Goal: Task Accomplishment & Management: Manage account settings

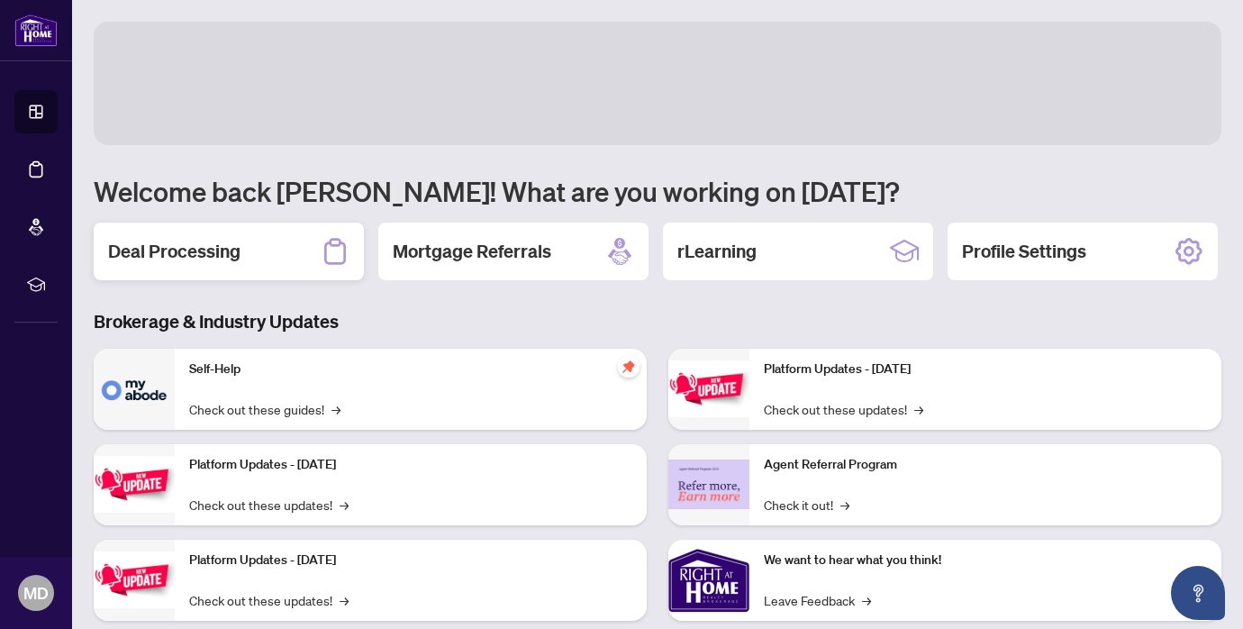
click at [220, 245] on h2 "Deal Processing" at bounding box center [174, 251] width 132 height 25
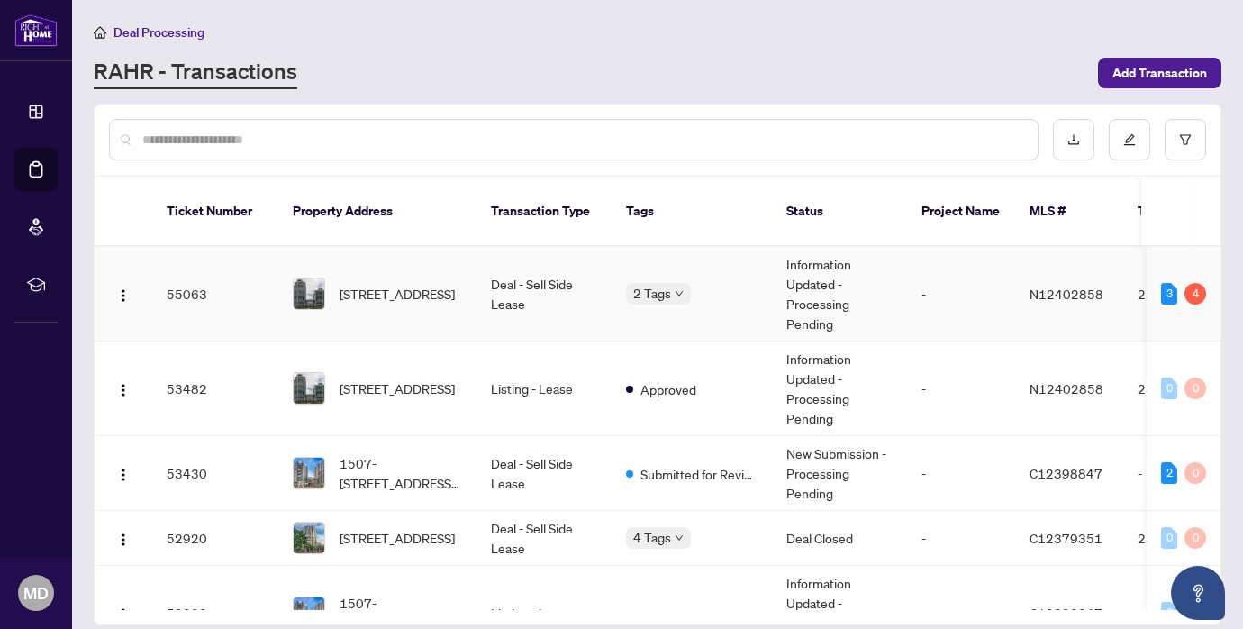
click at [517, 263] on td "Deal - Sell Side Lease" at bounding box center [544, 294] width 135 height 95
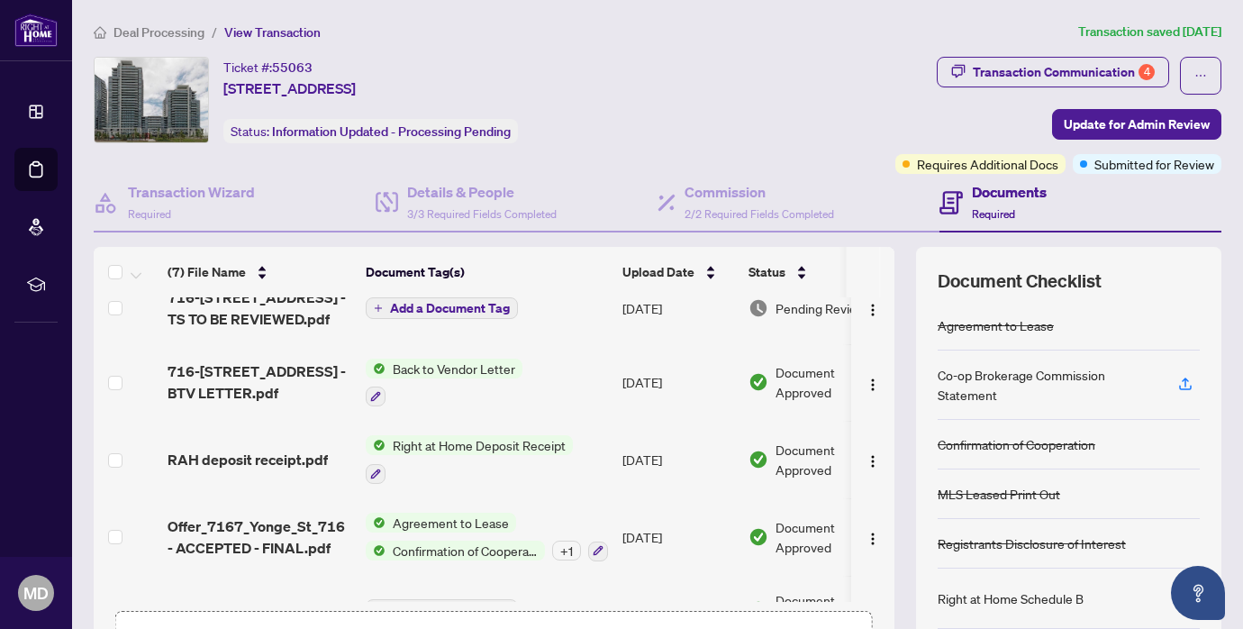
scroll to position [16, 0]
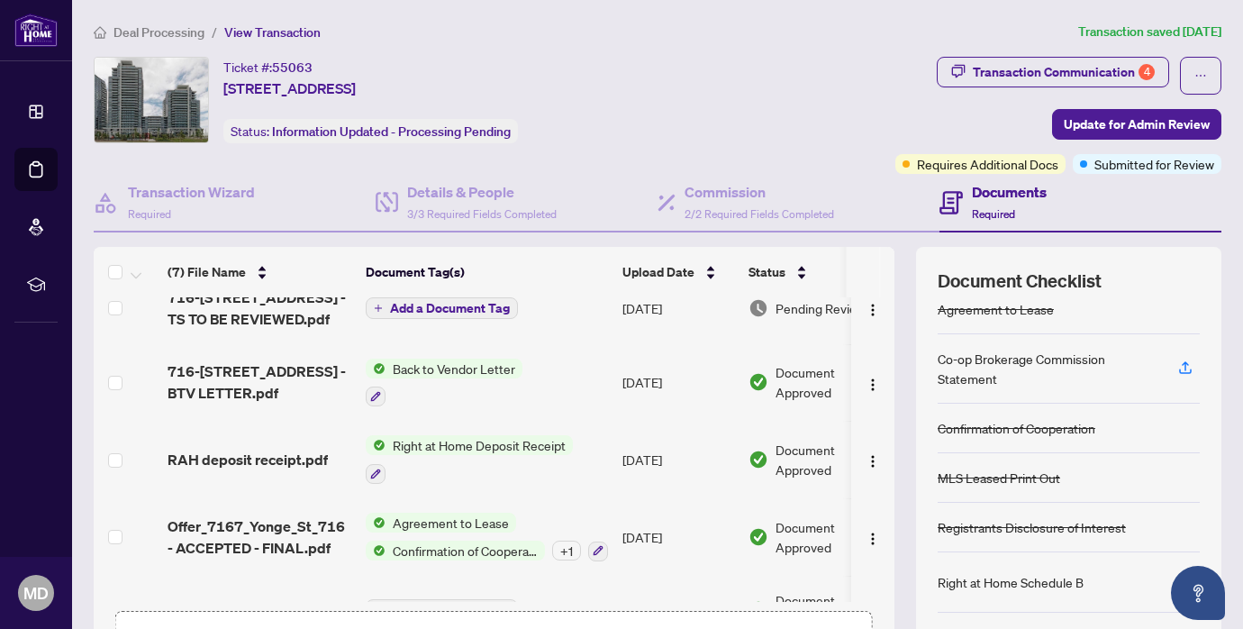
click at [1178, 574] on icon "button" at bounding box center [1186, 581] width 16 height 16
click at [1178, 578] on icon "button" at bounding box center [1186, 581] width 16 height 16
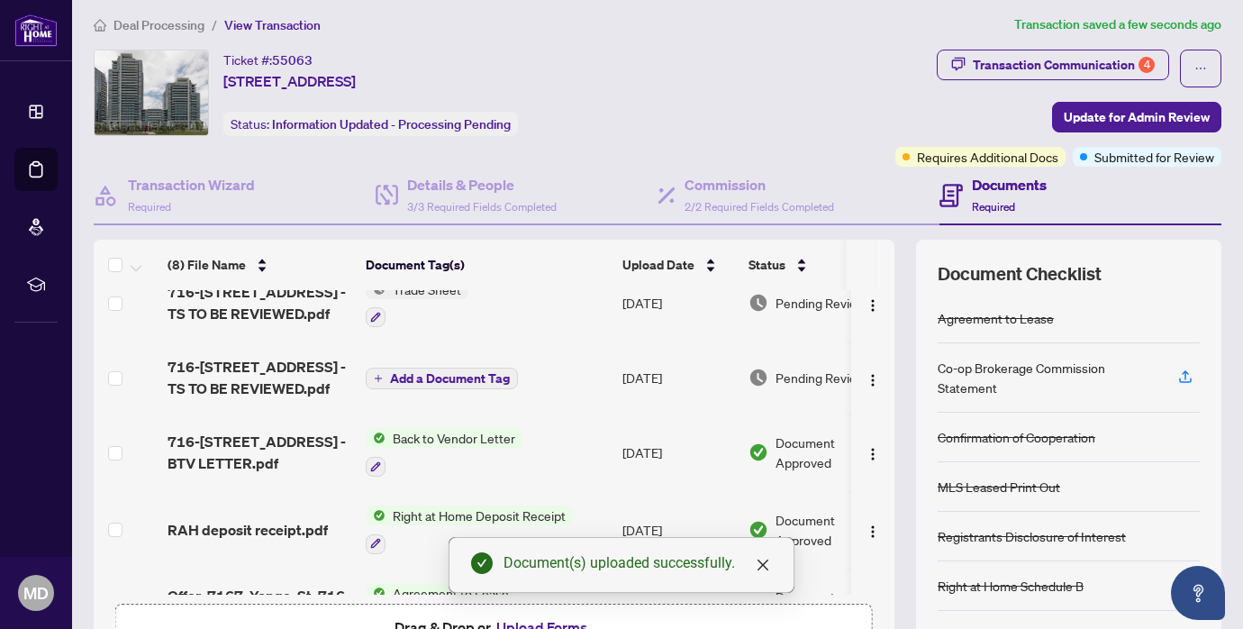
scroll to position [0, 0]
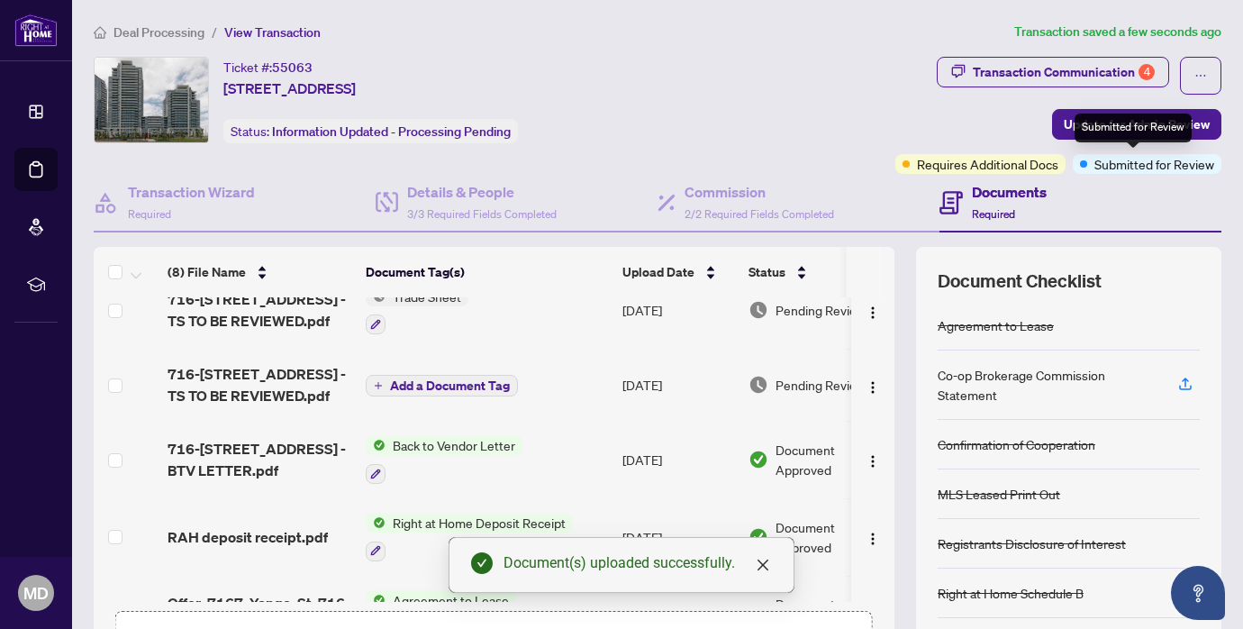
click at [1117, 131] on div "Submitted for Review" at bounding box center [1133, 128] width 117 height 29
click at [1064, 123] on span "Update for Admin Review" at bounding box center [1137, 124] width 146 height 29
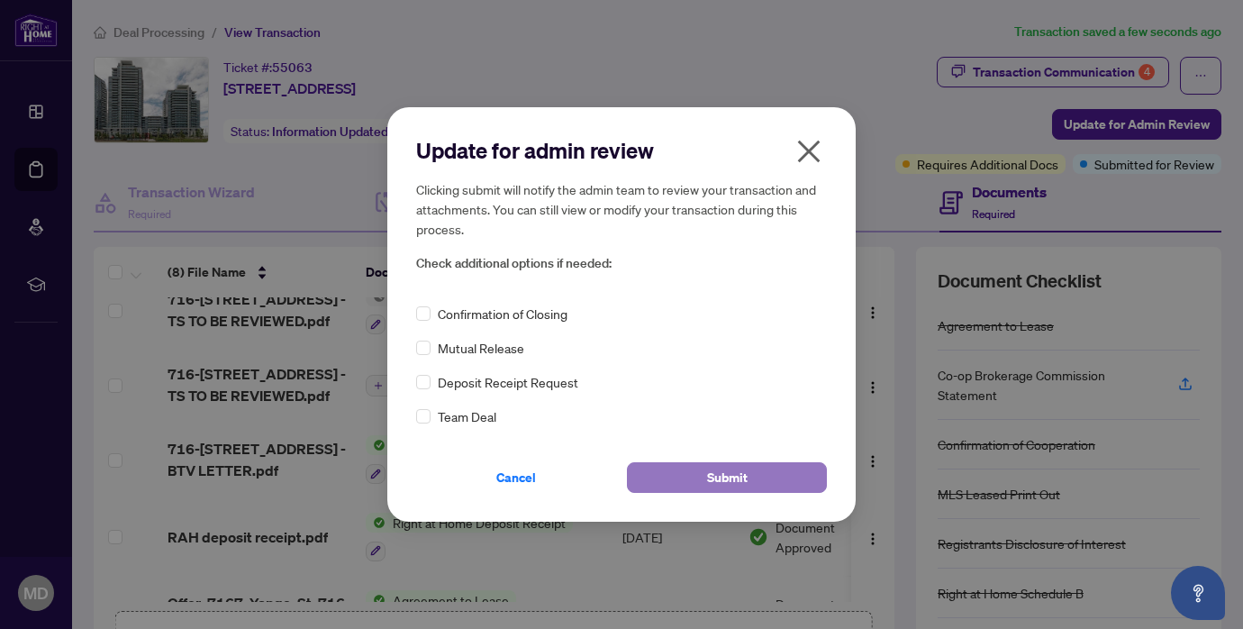
click at [736, 479] on span "Submit" at bounding box center [727, 477] width 41 height 29
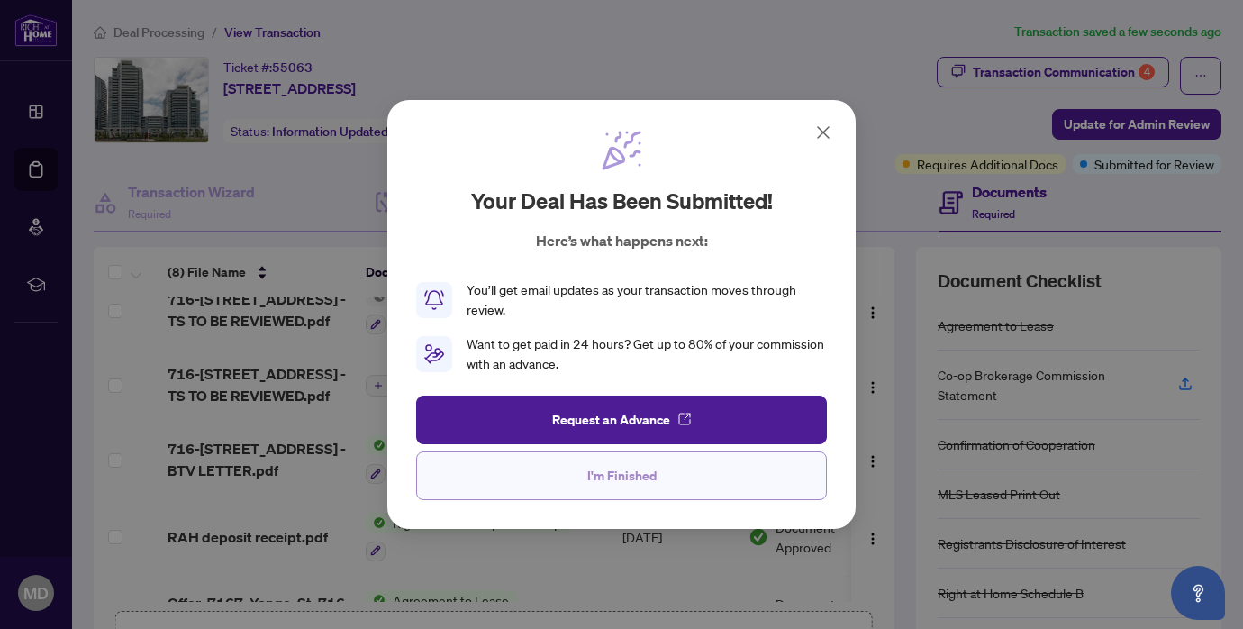
click at [623, 480] on span "I'm Finished" at bounding box center [621, 475] width 69 height 29
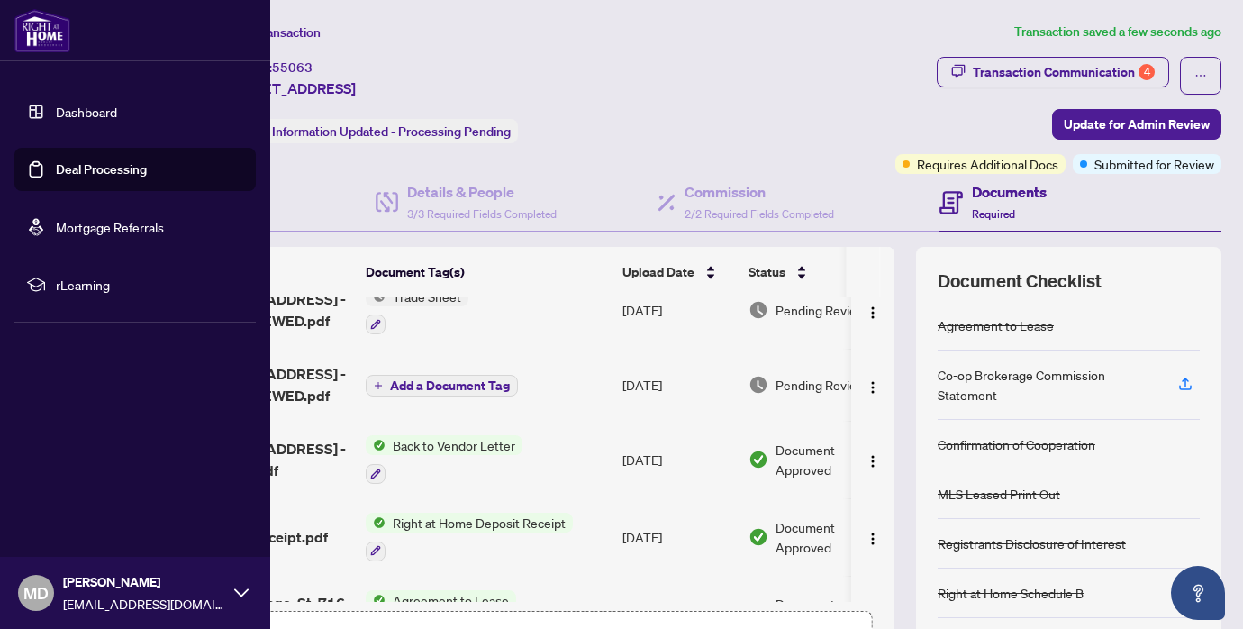
click at [68, 105] on link "Dashboard" at bounding box center [86, 112] width 61 height 16
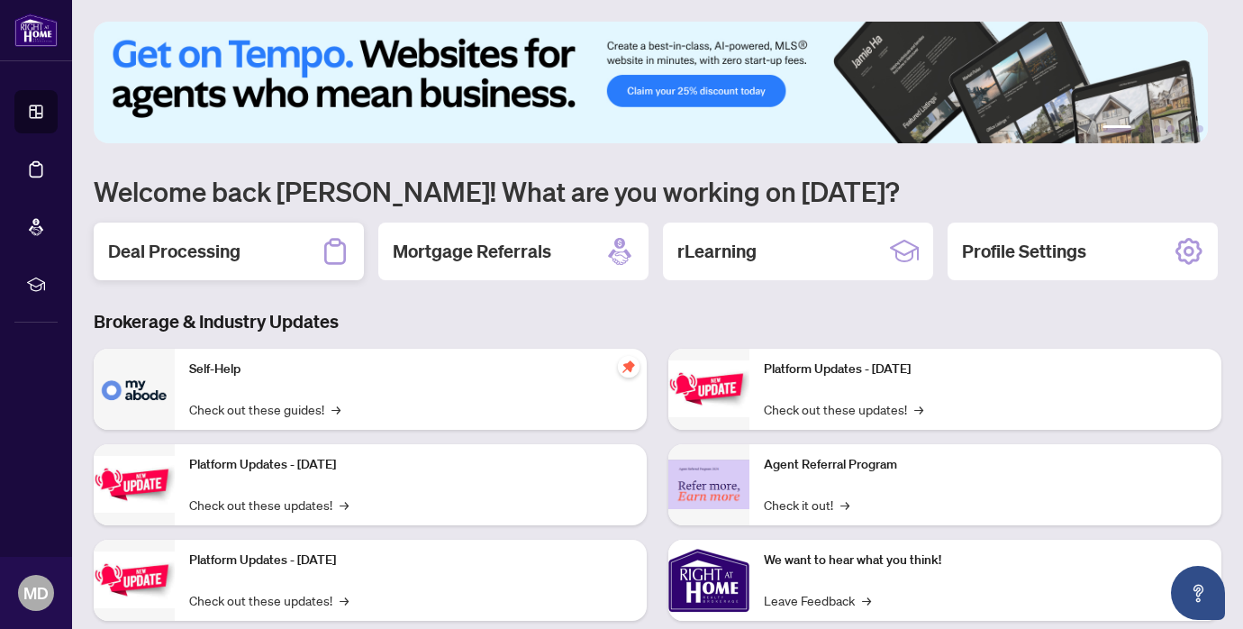
click at [227, 254] on h2 "Deal Processing" at bounding box center [174, 251] width 132 height 25
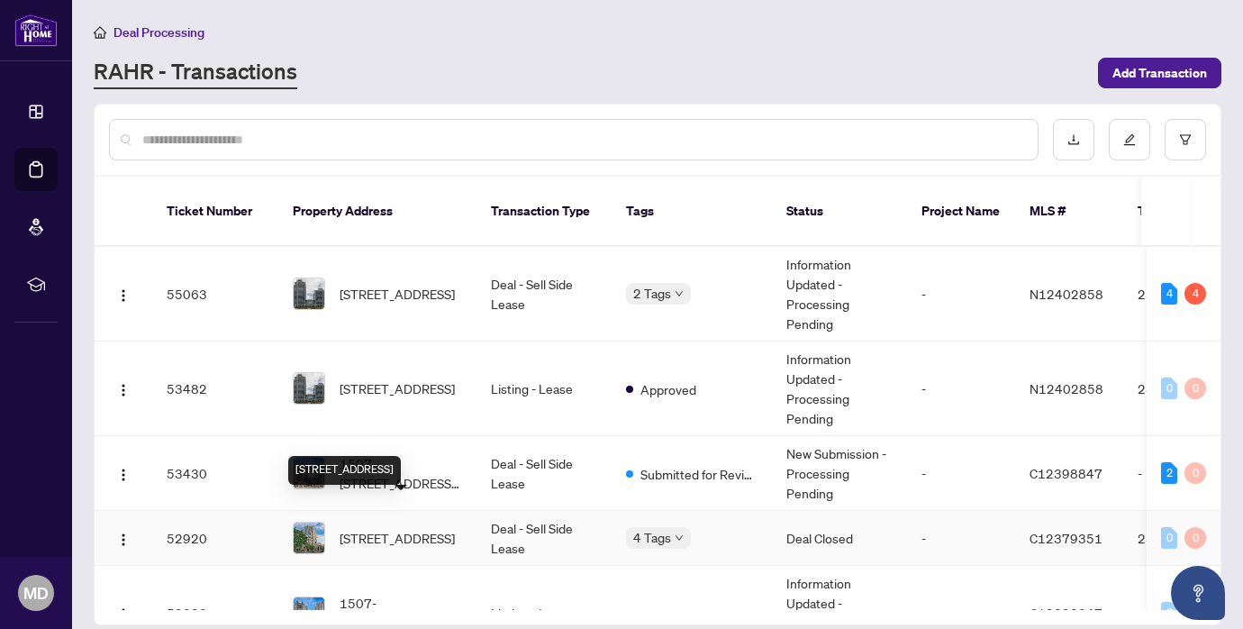
click at [390, 528] on span "[STREET_ADDRESS]" at bounding box center [397, 538] width 115 height 20
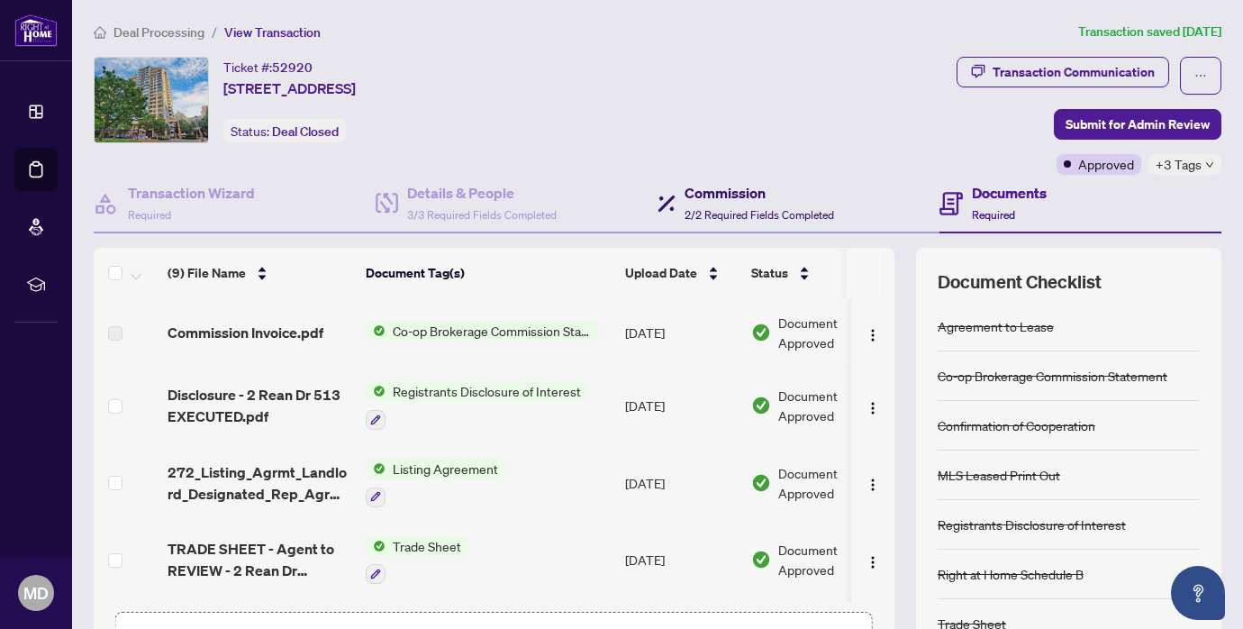
click at [718, 190] on h4 "Commission" at bounding box center [760, 193] width 150 height 22
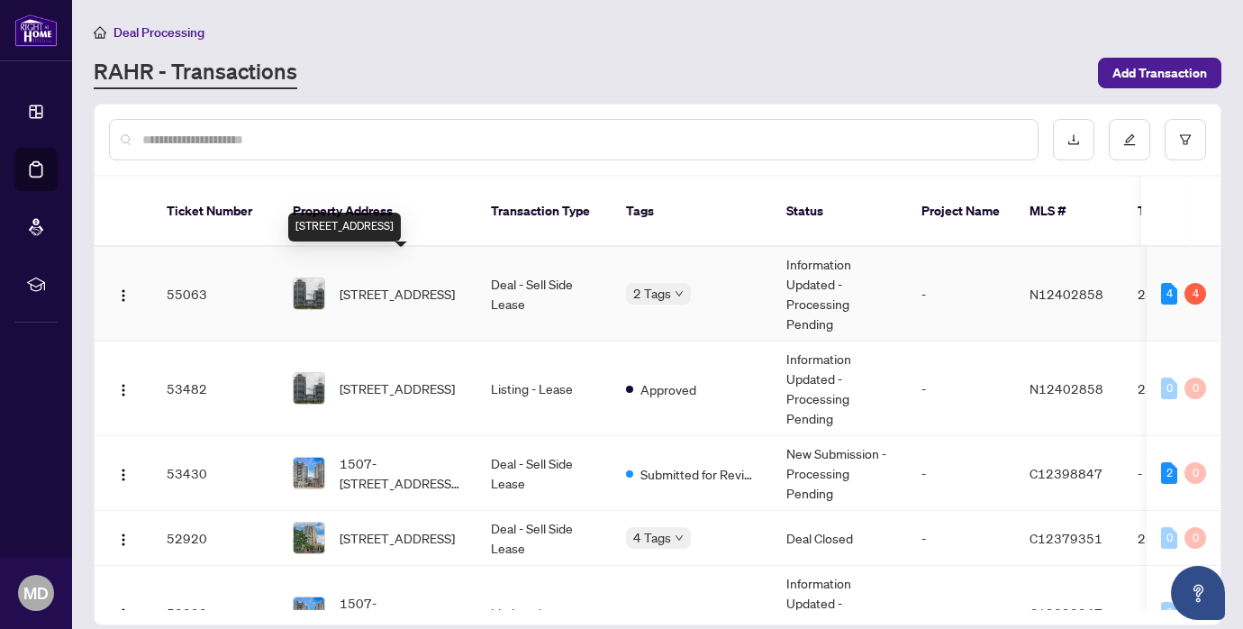
click at [416, 284] on span "[STREET_ADDRESS]" at bounding box center [397, 294] width 115 height 20
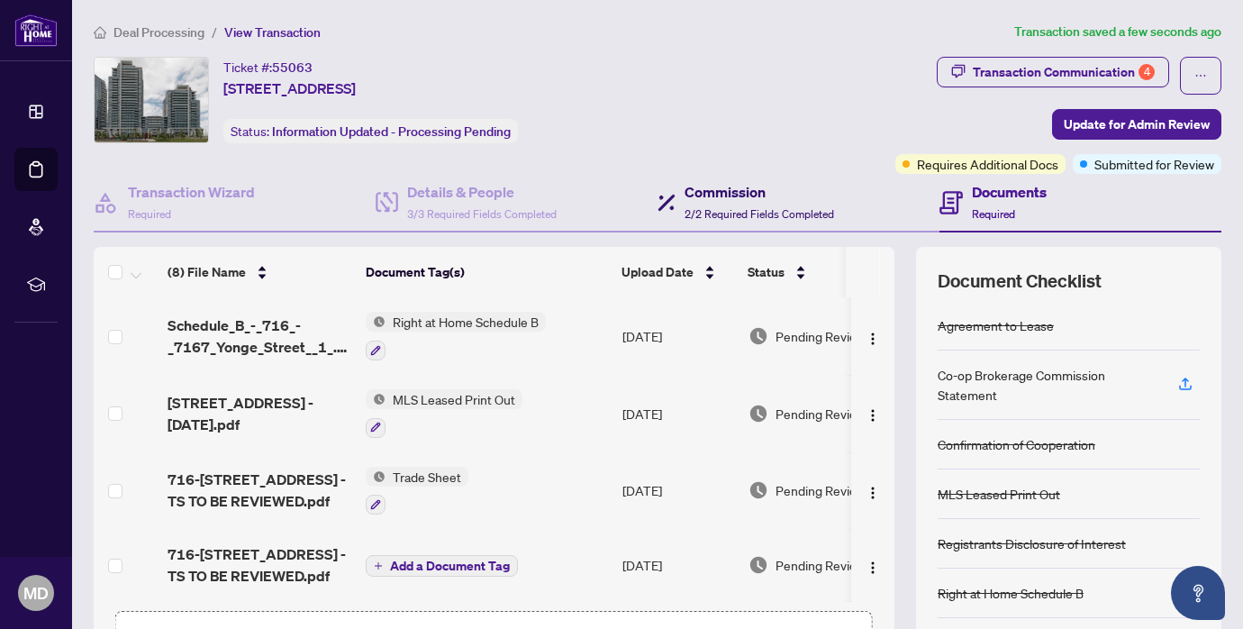
click at [725, 190] on h4 "Commission" at bounding box center [760, 192] width 150 height 22
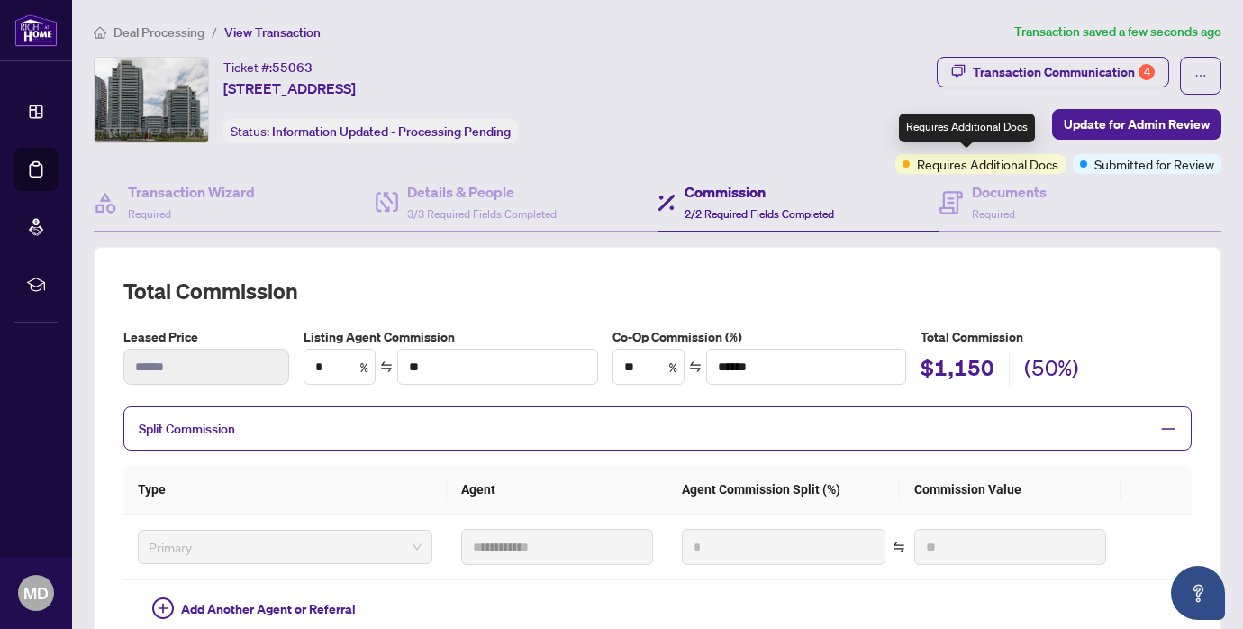
click at [946, 161] on span "Requires Additional Docs" at bounding box center [987, 164] width 141 height 20
click at [1026, 165] on span "Requires Additional Docs" at bounding box center [987, 164] width 141 height 20
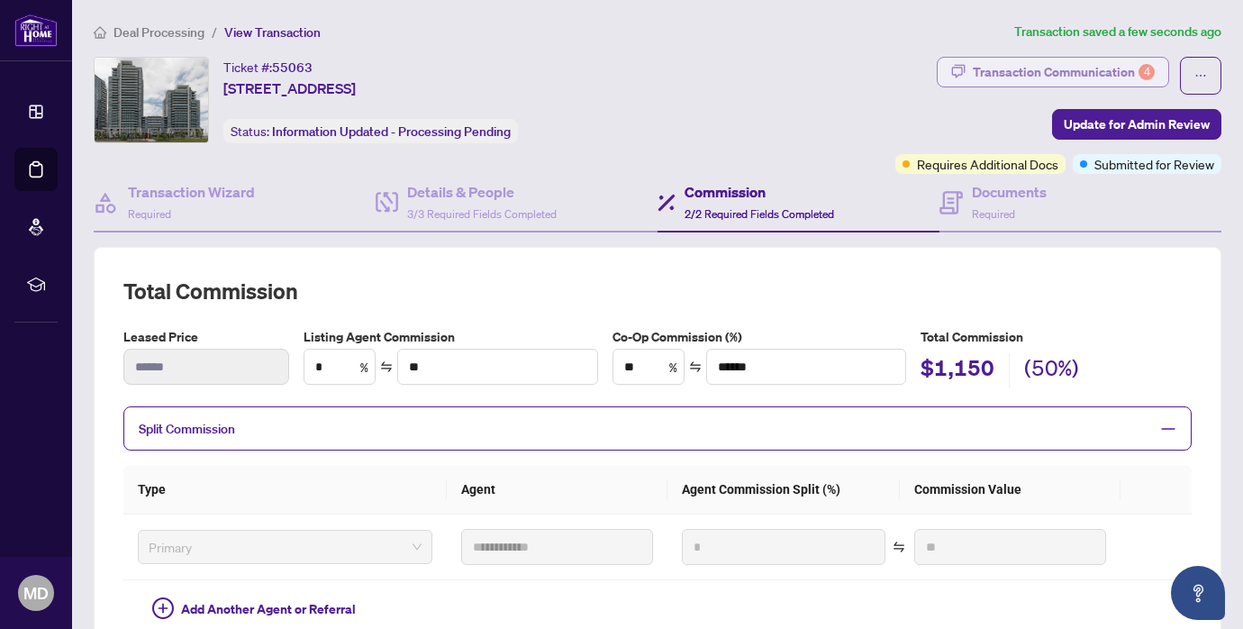
click at [1049, 76] on div "Transaction Communication 4" at bounding box center [1064, 72] width 182 height 29
type textarea "**********"
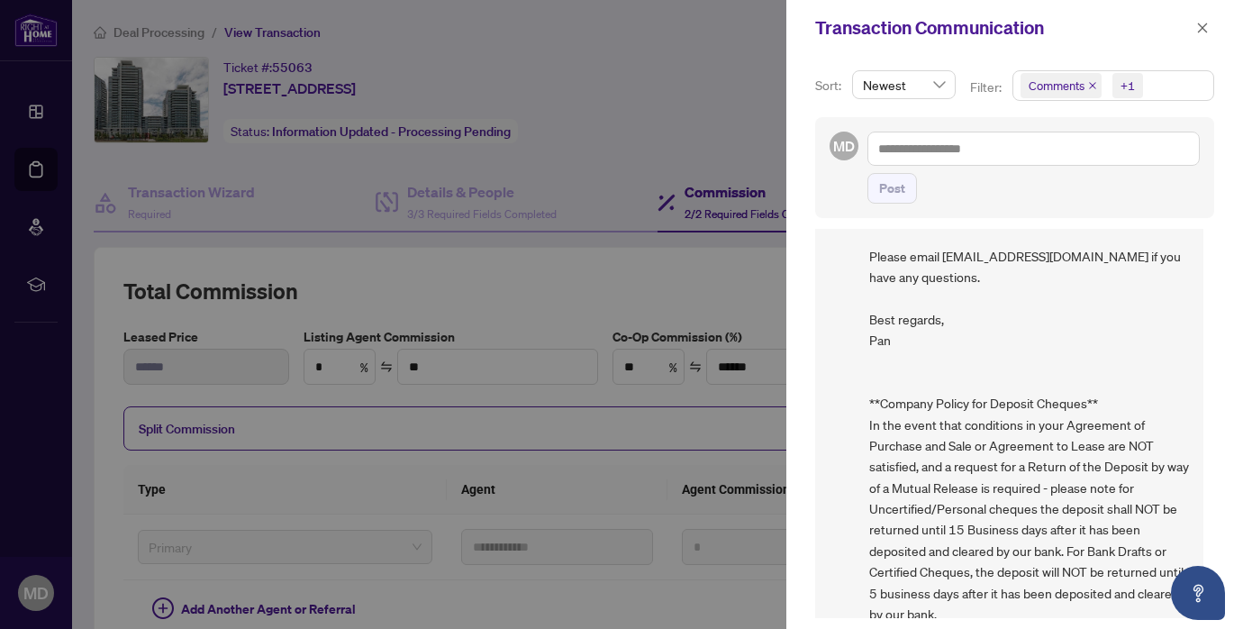
scroll to position [1202, 0]
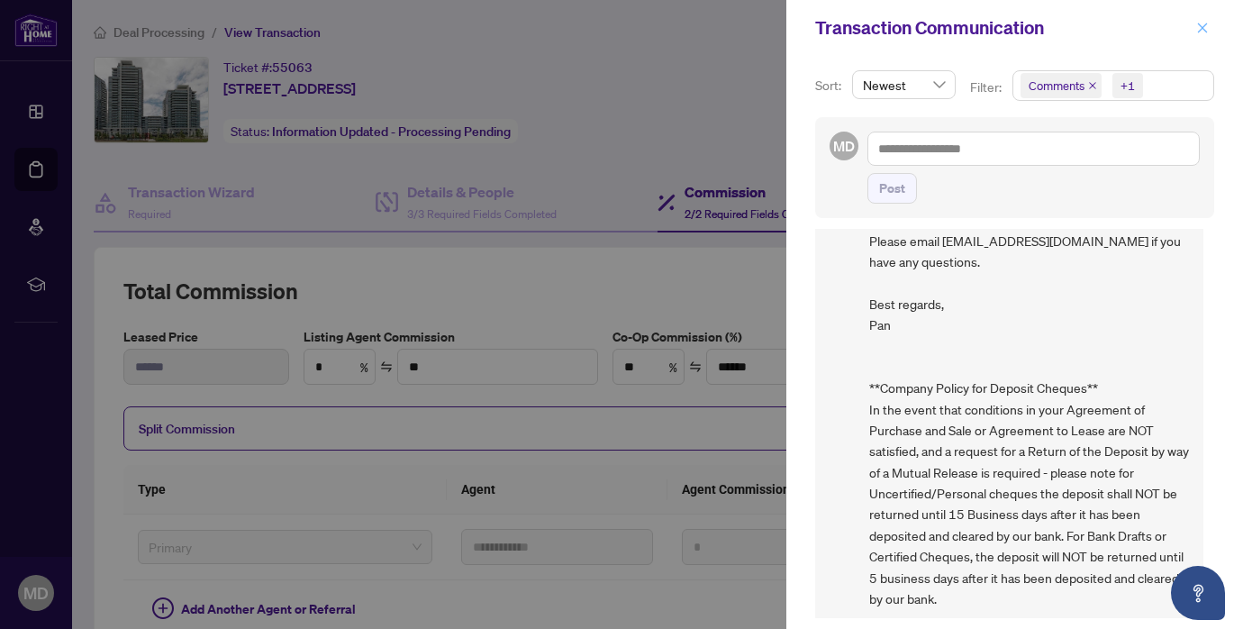
click at [1200, 30] on icon "close" at bounding box center [1203, 28] width 10 height 10
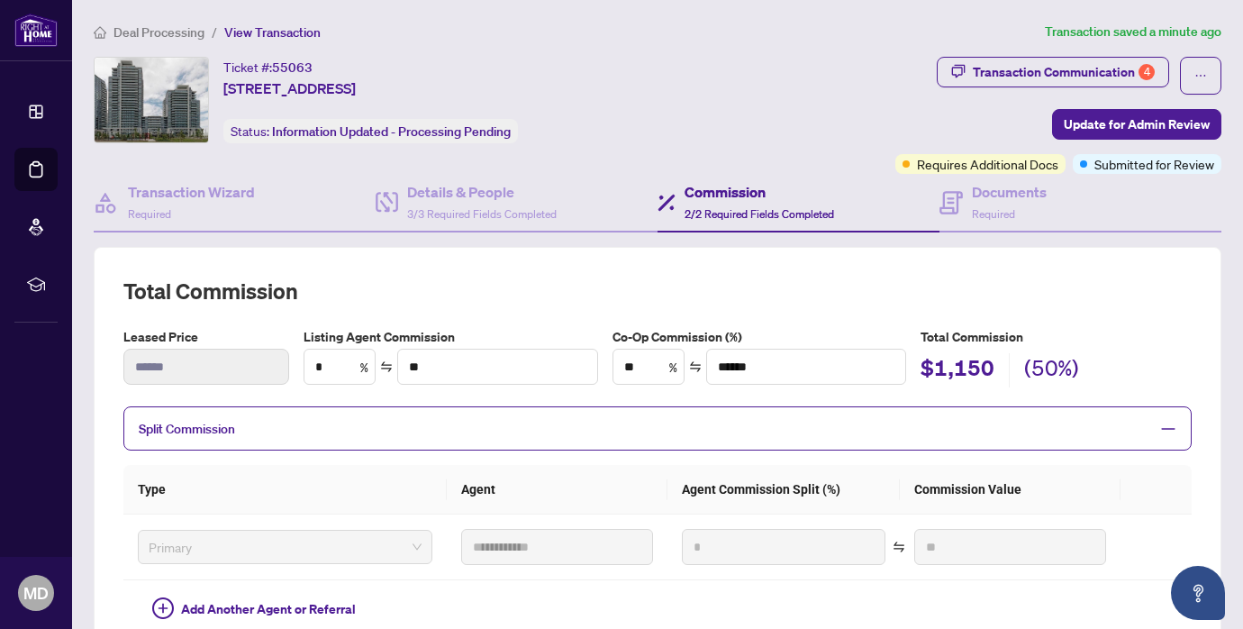
click at [202, 88] on img at bounding box center [152, 100] width 114 height 85
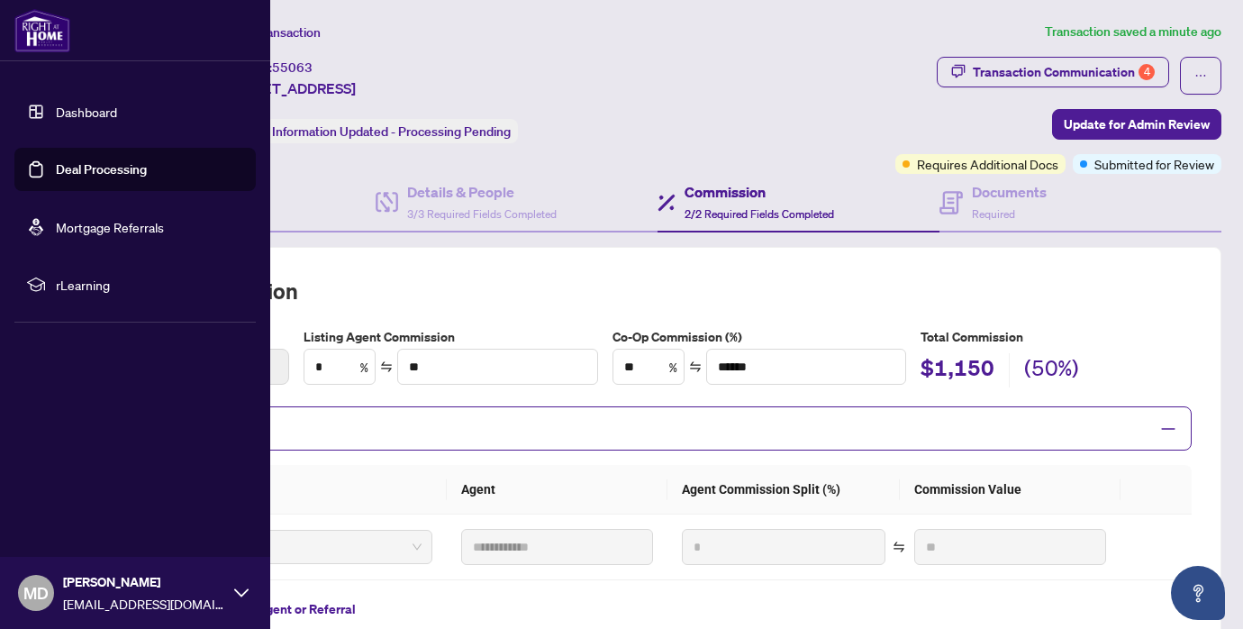
click at [65, 120] on link "Dashboard" at bounding box center [86, 112] width 61 height 16
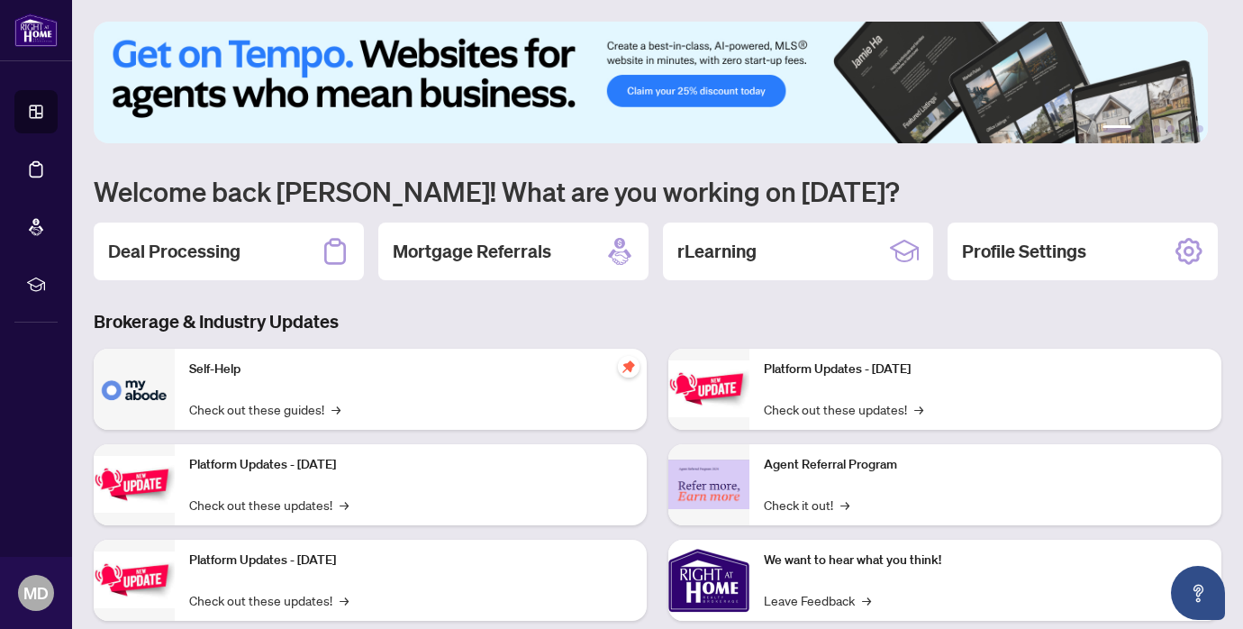
scroll to position [90, 0]
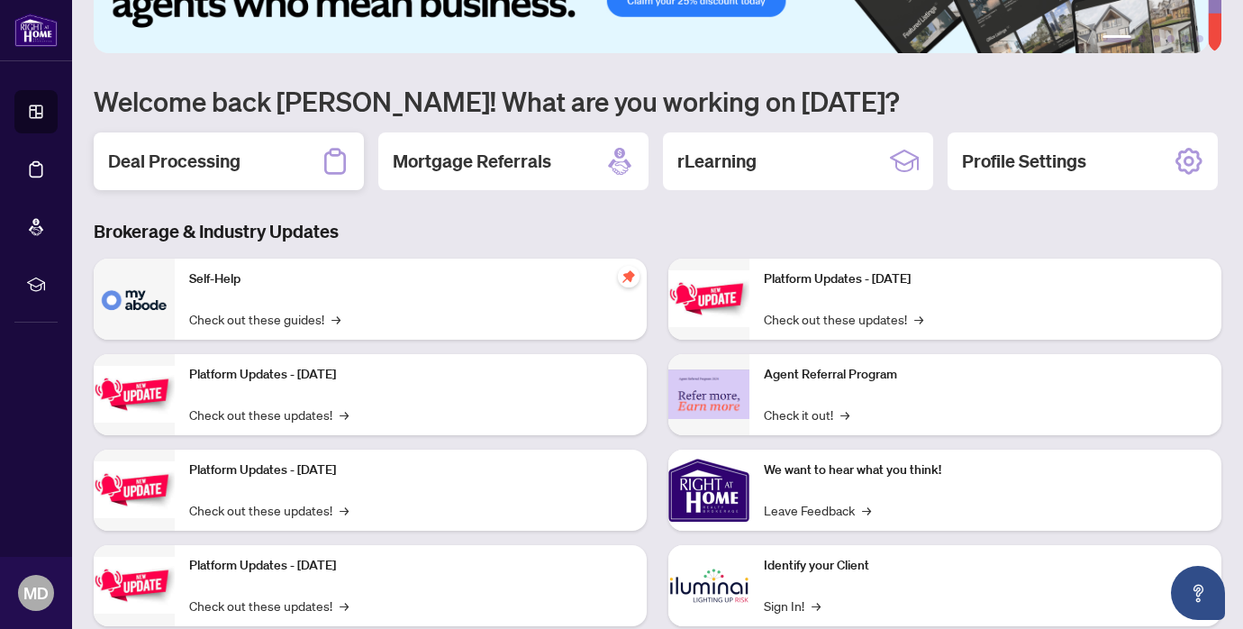
click at [205, 156] on h2 "Deal Processing" at bounding box center [174, 161] width 132 height 25
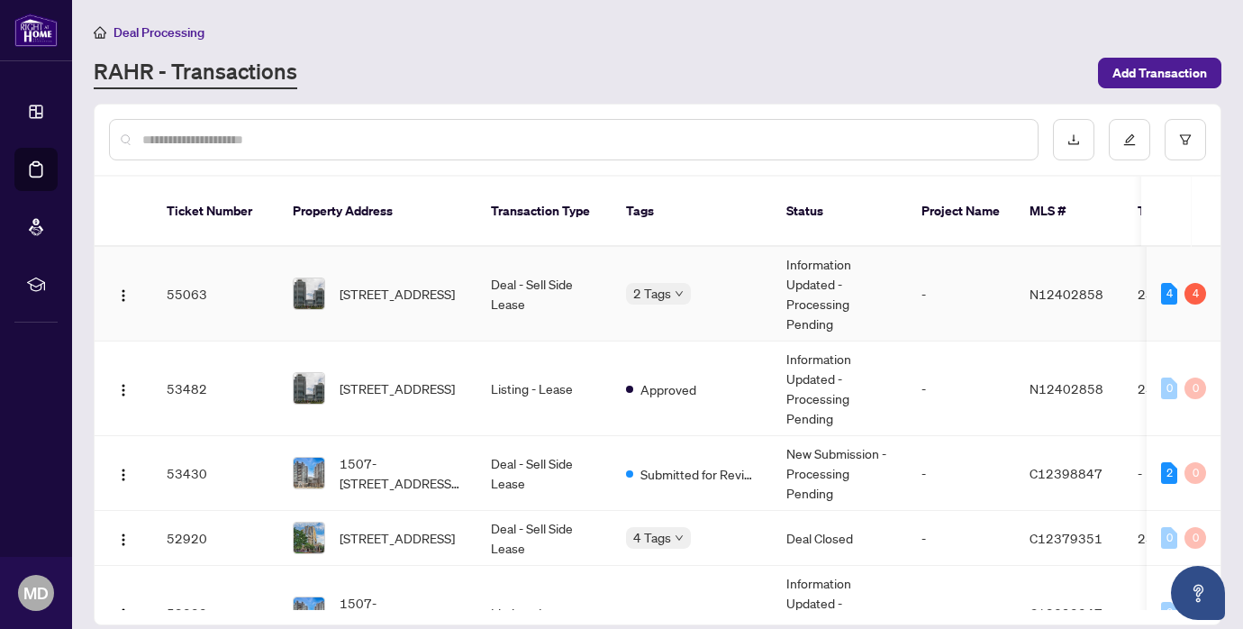
click at [437, 284] on span "[STREET_ADDRESS]" at bounding box center [397, 294] width 115 height 20
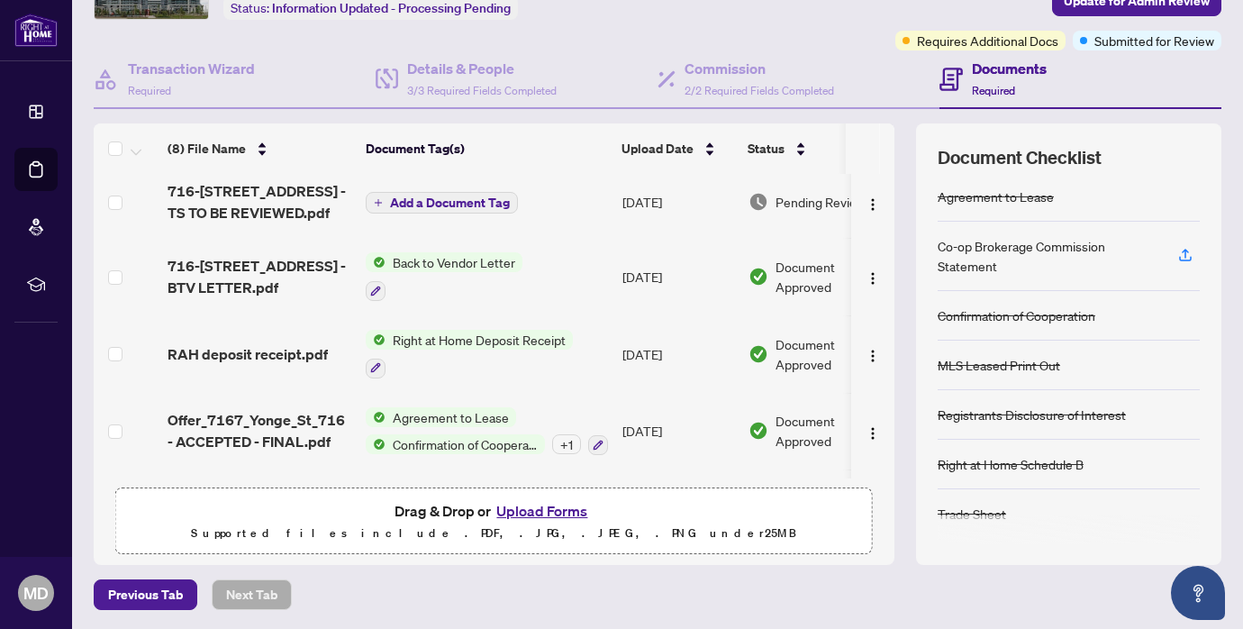
scroll to position [296, 0]
